Goal: Task Accomplishment & Management: Manage account settings

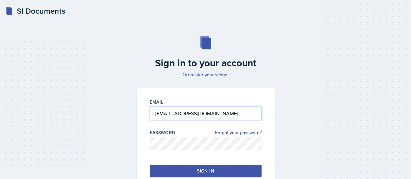
drag, startPoint x: 168, startPoint y: 111, endPoint x: 146, endPoint y: 112, distance: 22.4
click at [146, 112] on div "Email [EMAIL_ADDRESS][DOMAIN_NAME] Password Forgot your password? Sign in" at bounding box center [206, 137] width 138 height 99
type input "[EMAIL_ADDRESS][DOMAIN_NAME]"
click at [218, 171] on button "Sign in" at bounding box center [206, 171] width 112 height 12
